Goal: Navigation & Orientation: Find specific page/section

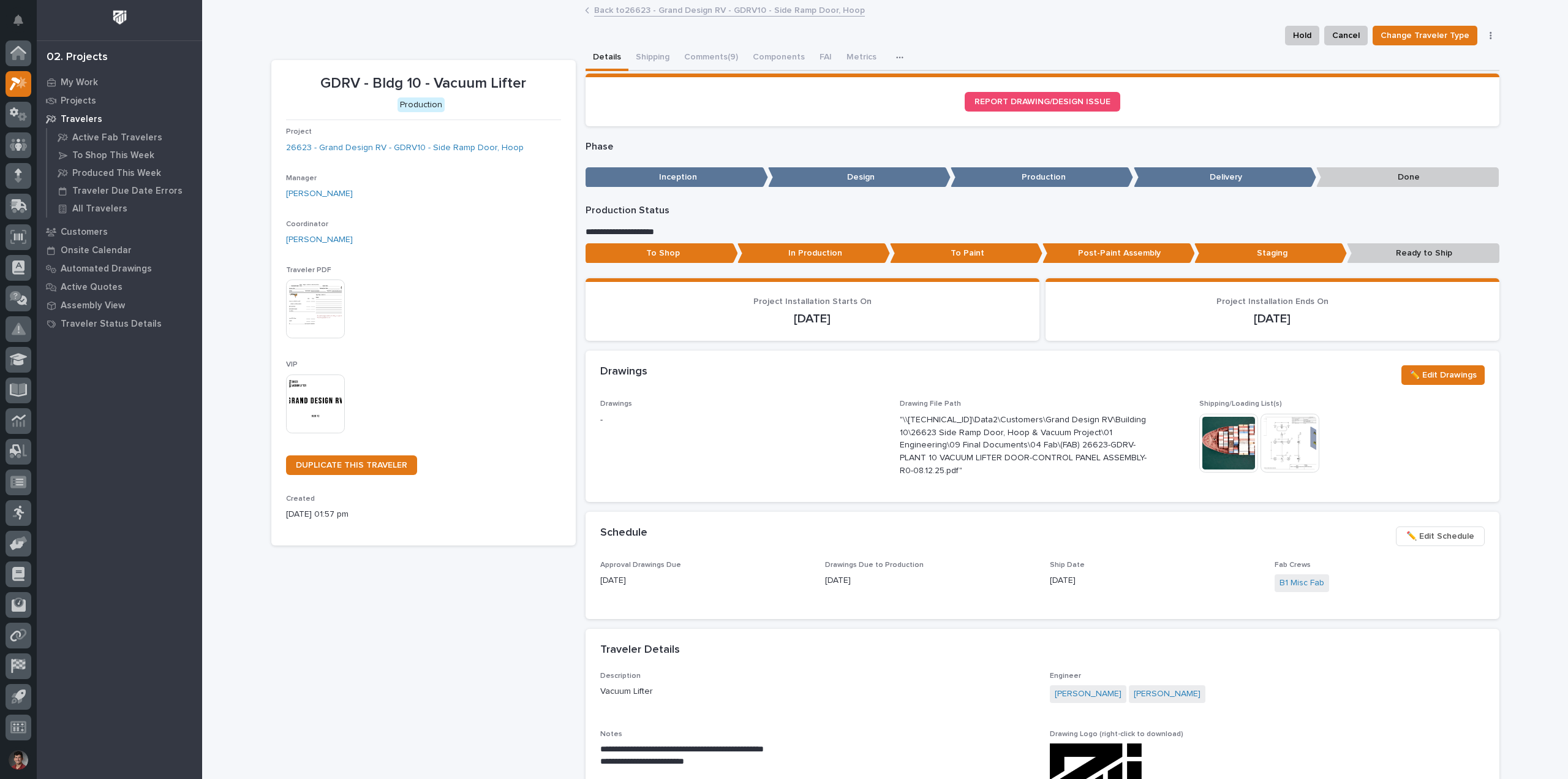
click at [458, 30] on div "Hold Cancel Change Traveler Type Regenerate PDF Generate VIP" at bounding box center [885, 35] width 1227 height 20
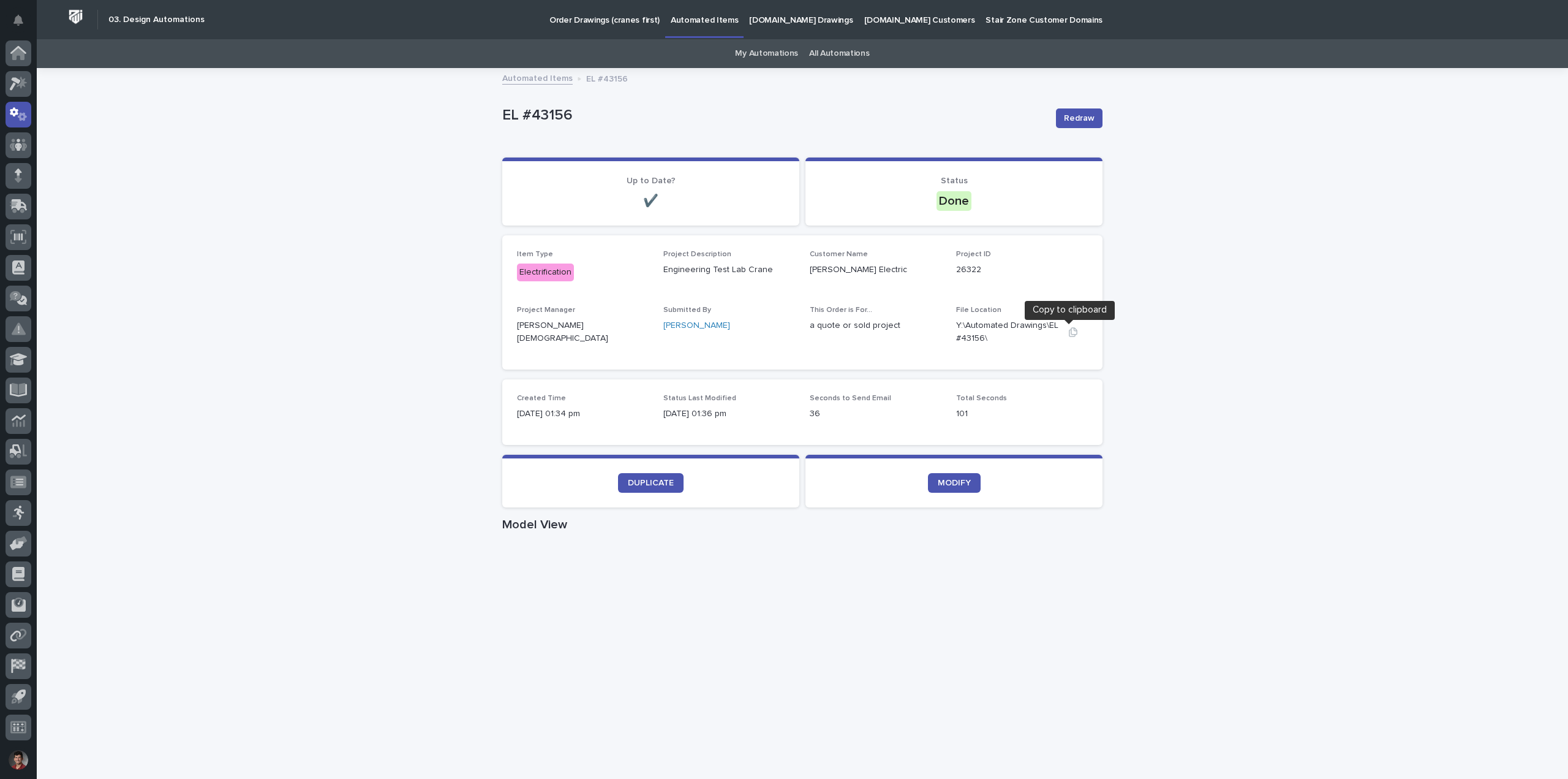
click at [1069, 332] on icon "button" at bounding box center [1073, 332] width 9 height 9
click at [1466, 723] on div "Loading... Saving… Loading... Saving… EL #43156 Redraw EL #43156 Redraw Sorry, …" at bounding box center [802, 709] width 1531 height 1280
click at [1068, 331] on icon "button" at bounding box center [1073, 332] width 9 height 9
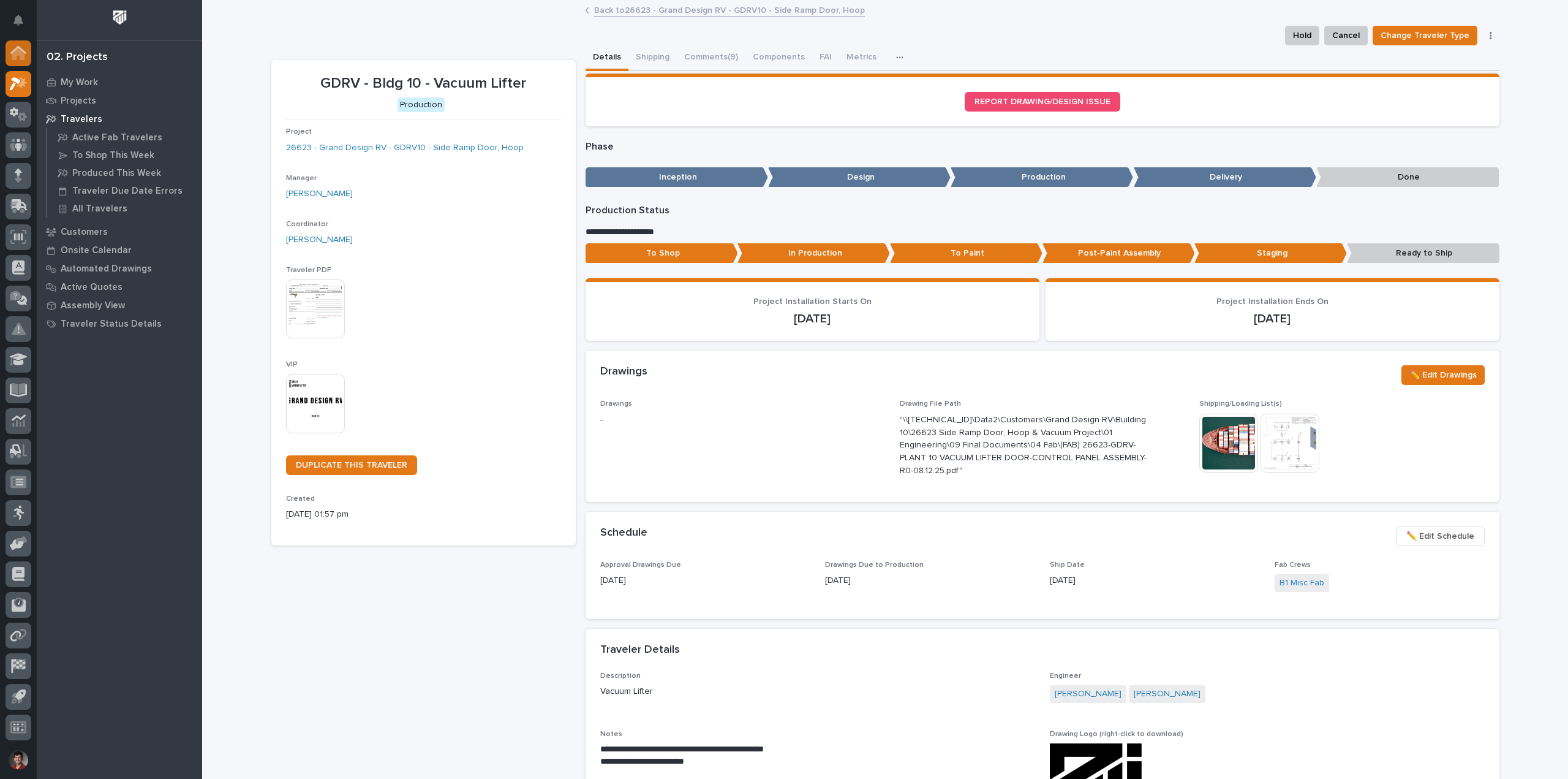
click at [28, 51] on div at bounding box center [18, 53] width 26 height 26
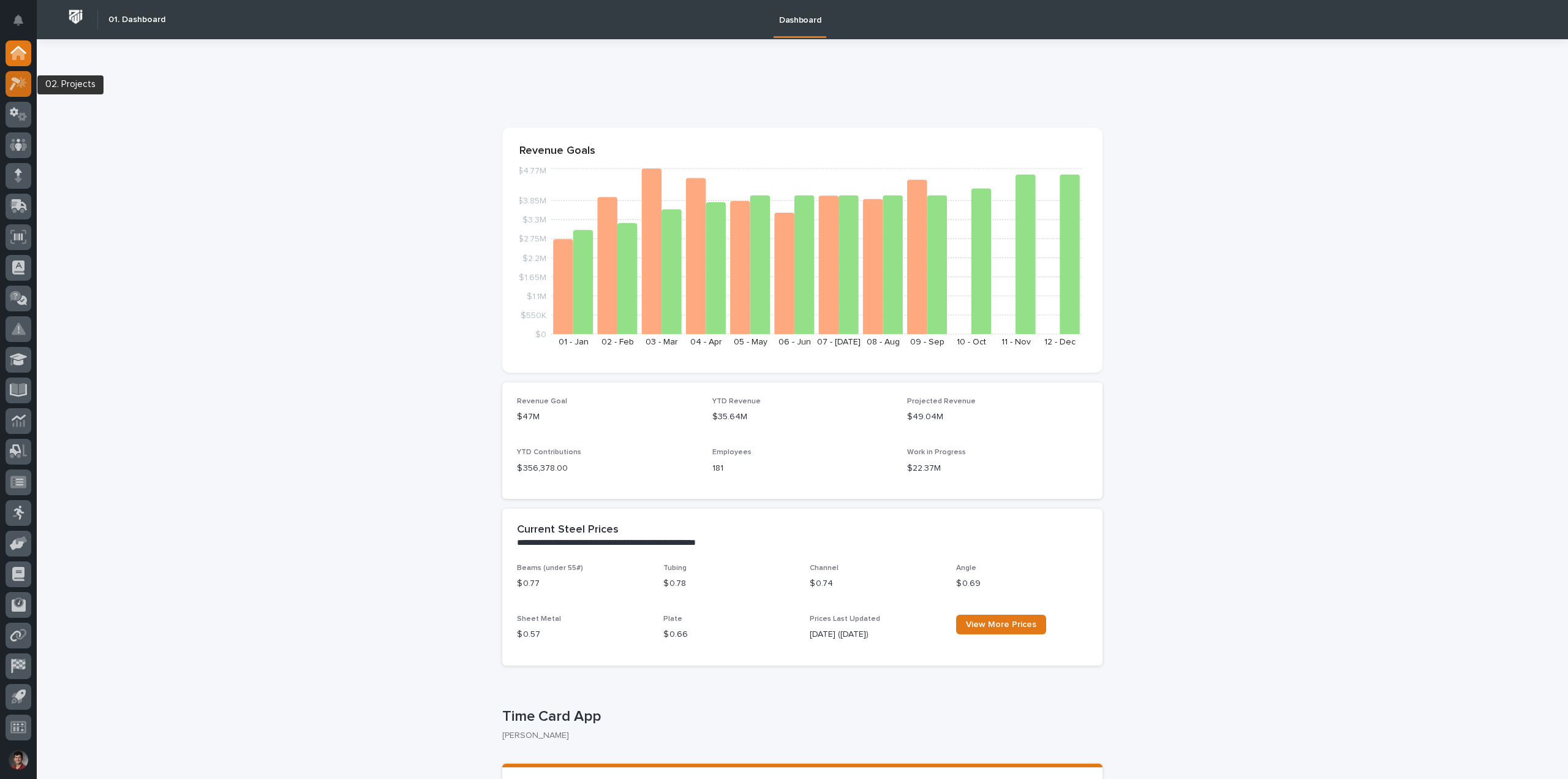
click at [28, 88] on div at bounding box center [18, 83] width 26 height 26
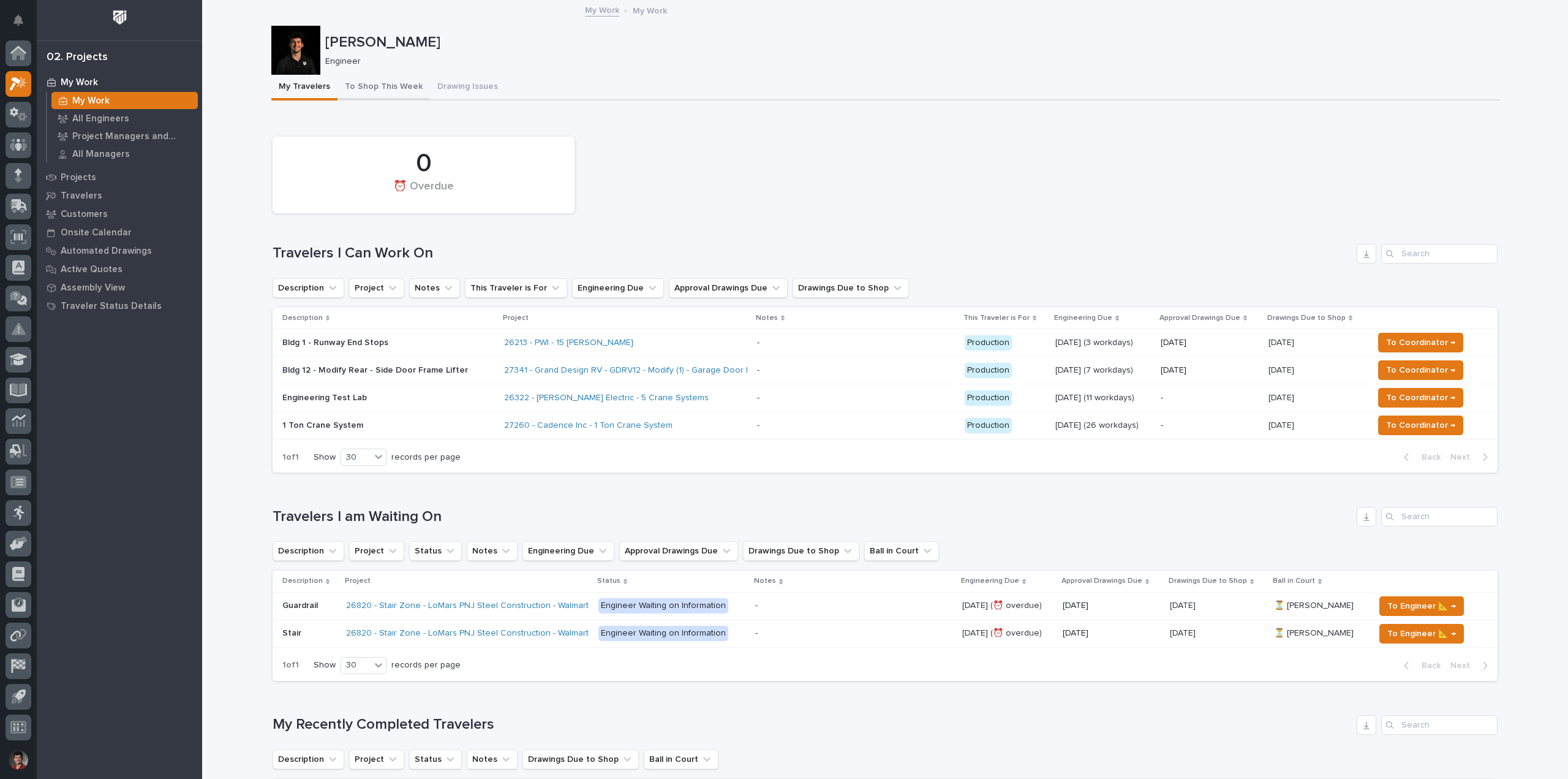
click at [394, 87] on button "To Shop This Week" at bounding box center [383, 87] width 92 height 26
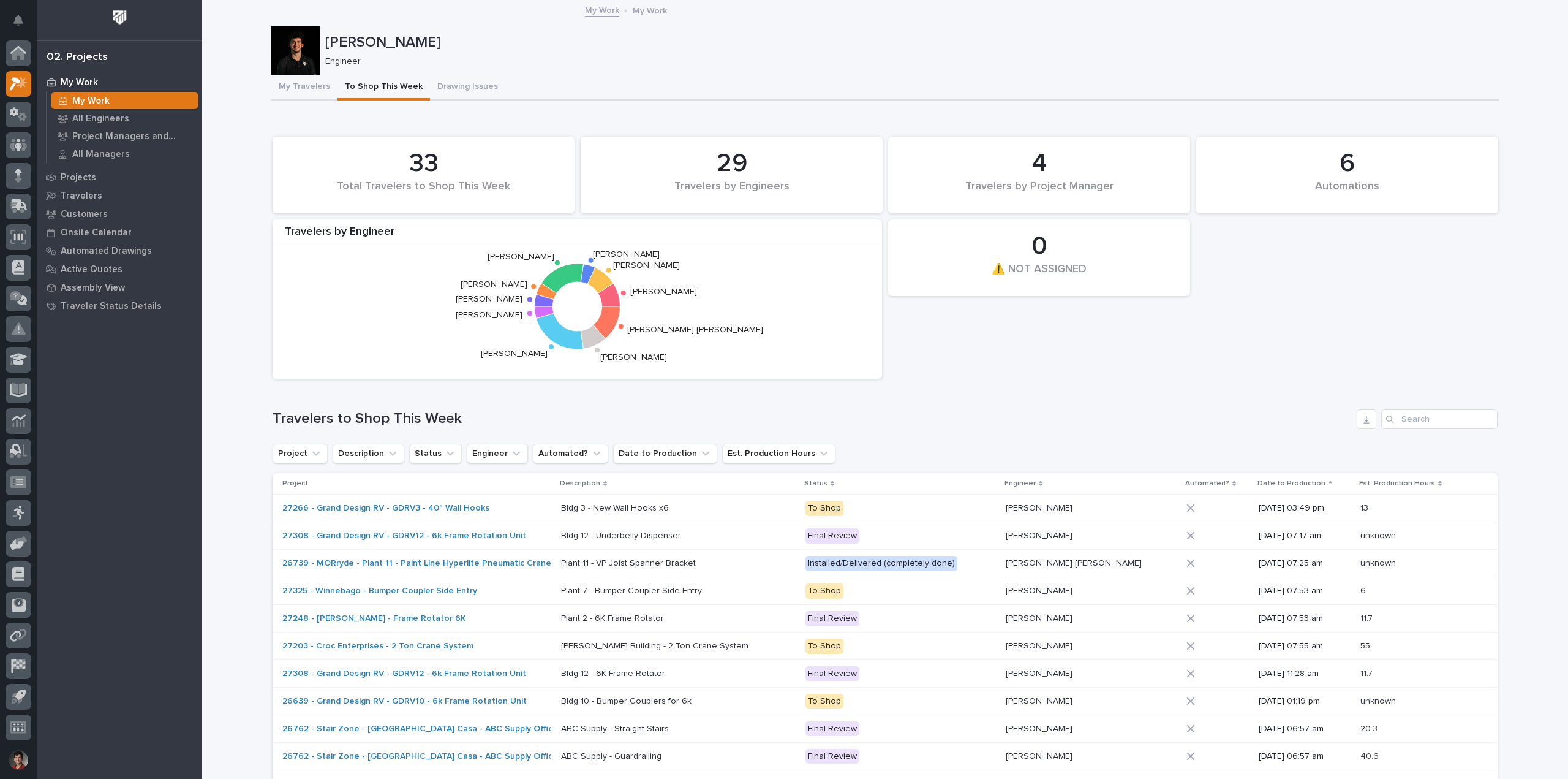
click at [948, 336] on div "6 Automations 33 Total Travelers to Shop This Week 0 ⚠️ NOT ASSIGNED 29 Travele…" at bounding box center [885, 258] width 1237 height 254
click at [300, 87] on button "My Travelers" at bounding box center [304, 87] width 66 height 26
